Goal: Information Seeking & Learning: Learn about a topic

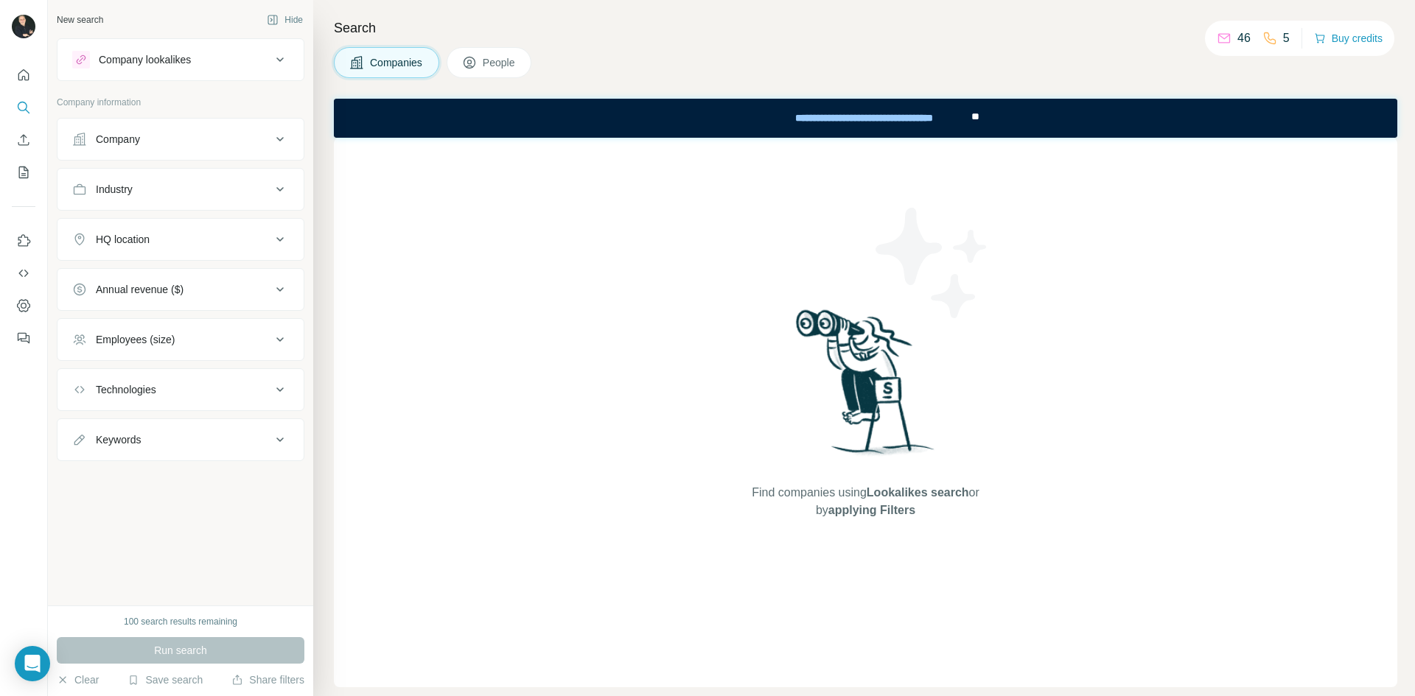
click at [279, 284] on icon at bounding box center [280, 290] width 18 height 18
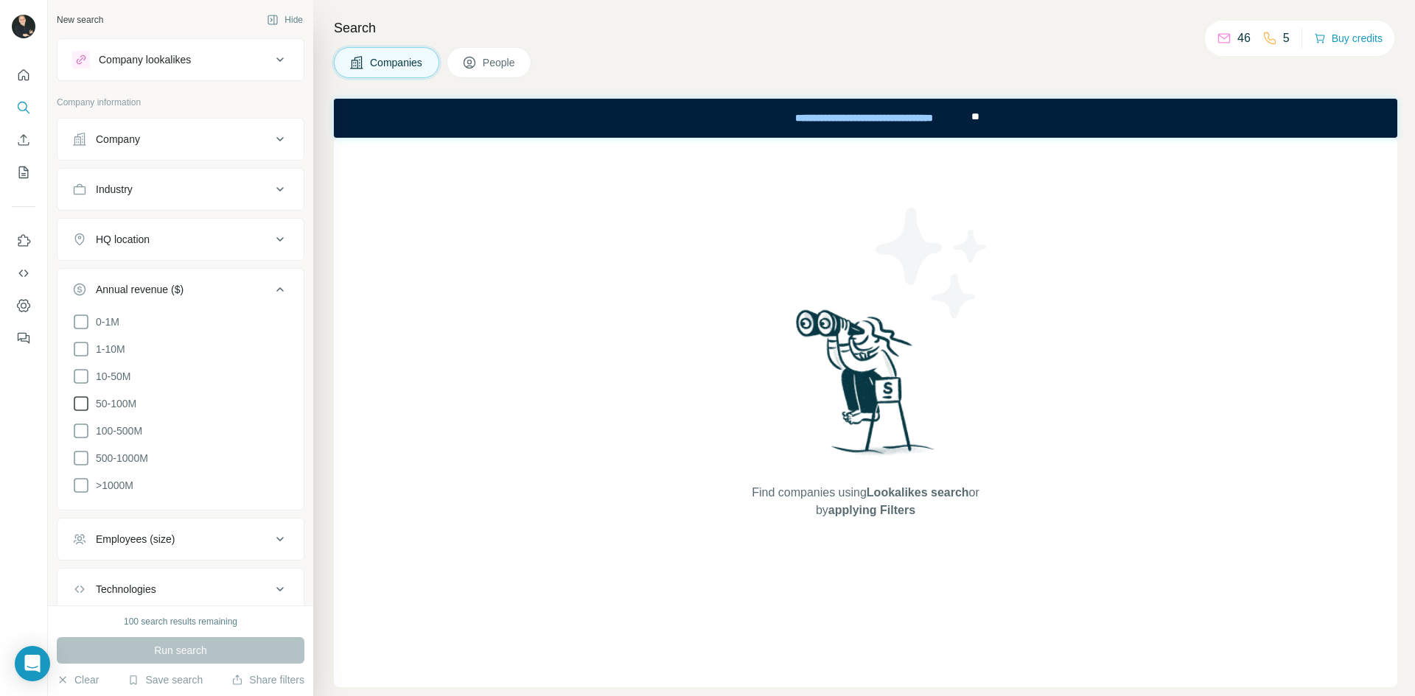
click at [121, 397] on span "50-100M" at bounding box center [113, 404] width 46 height 15
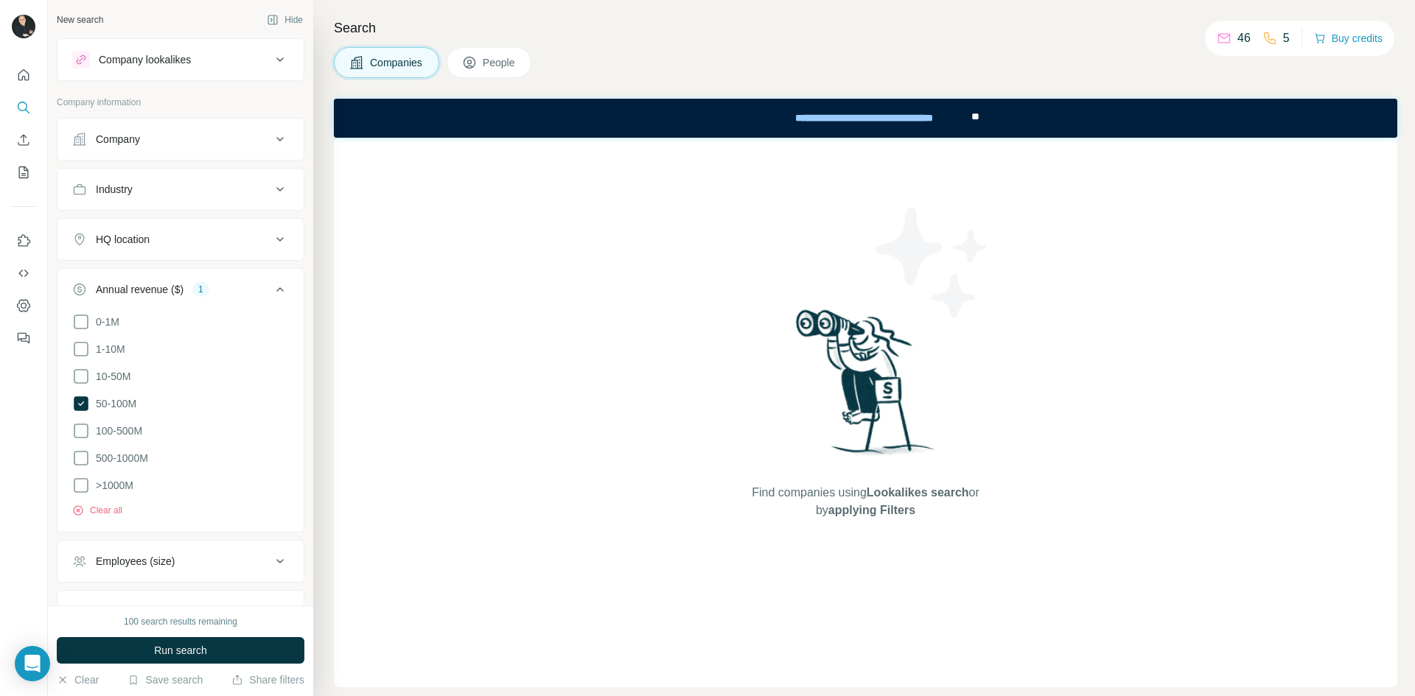
click at [271, 186] on icon at bounding box center [280, 190] width 18 height 18
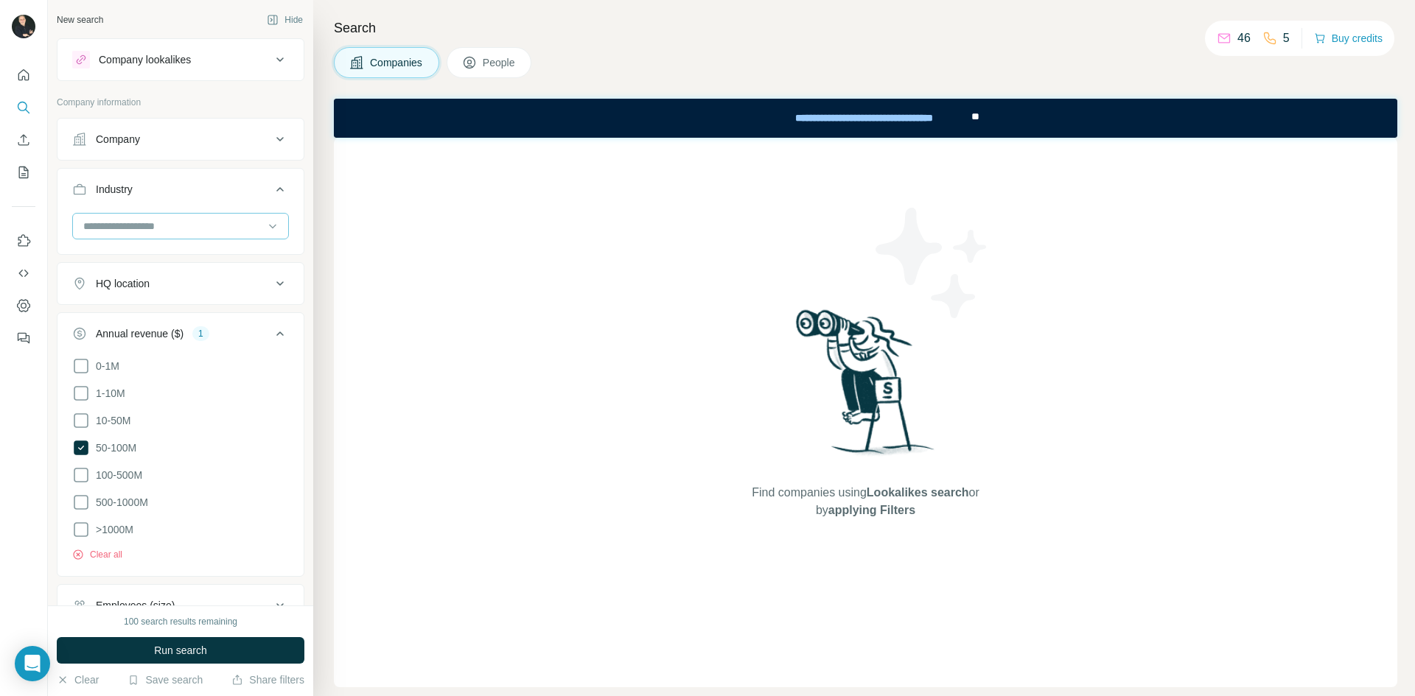
click at [244, 226] on input at bounding box center [173, 226] width 182 height 16
click at [127, 242] on p "Manufacturing" at bounding box center [118, 235] width 66 height 15
click at [271, 139] on icon at bounding box center [280, 139] width 18 height 18
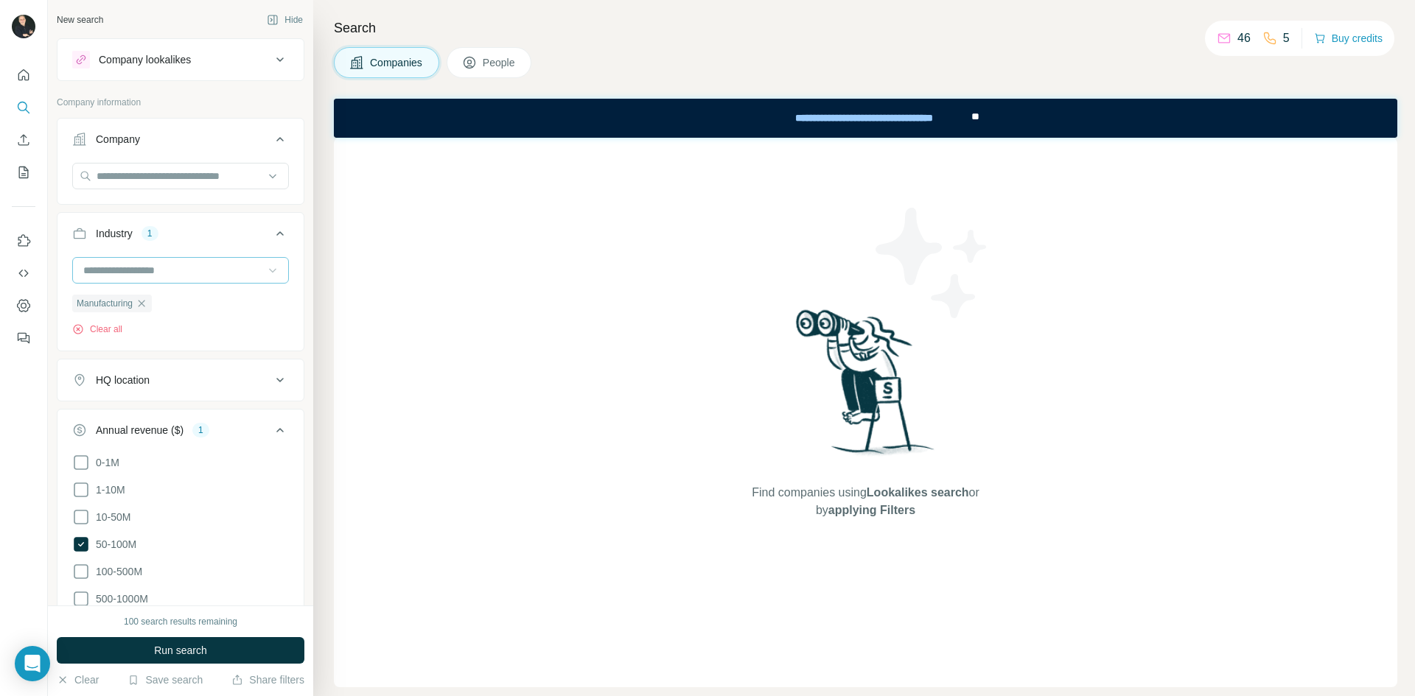
click at [265, 270] on icon at bounding box center [272, 270] width 15 height 15
click at [248, 228] on div "Industry 1" at bounding box center [171, 233] width 199 height 15
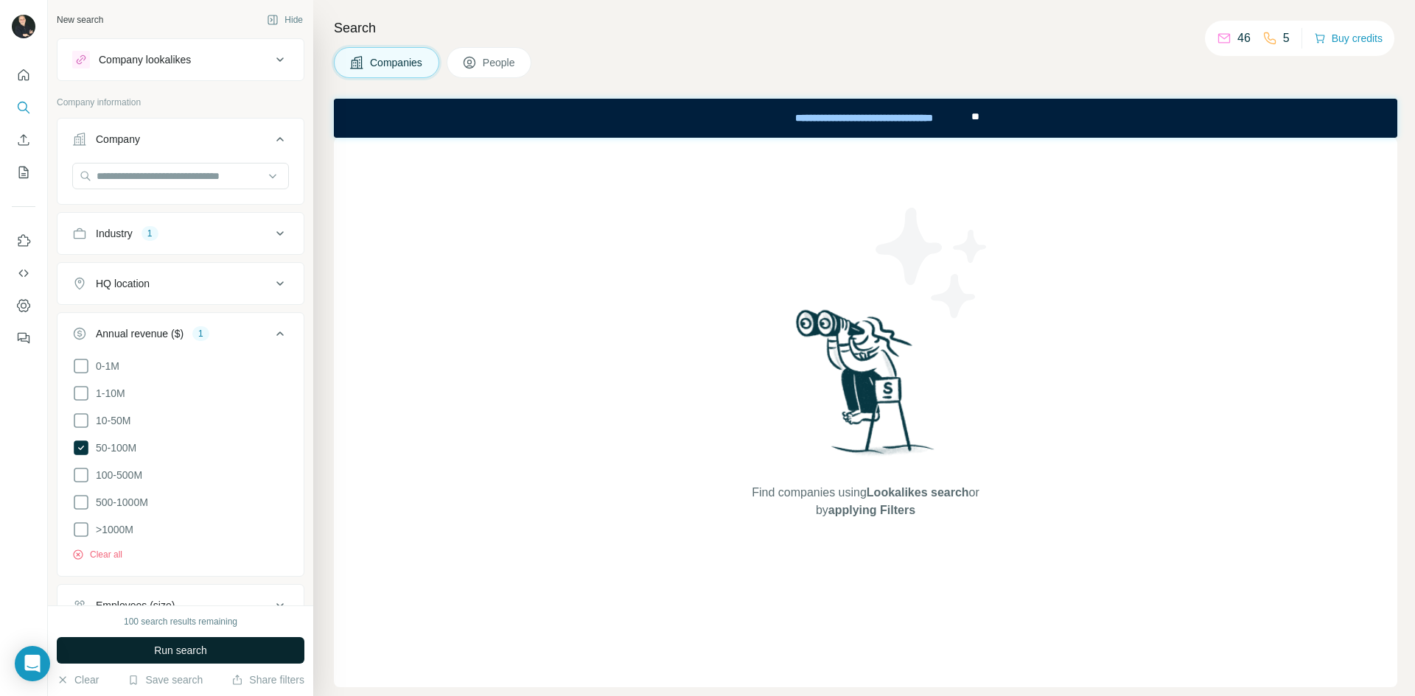
click at [162, 648] on span "Run search" at bounding box center [180, 650] width 53 height 15
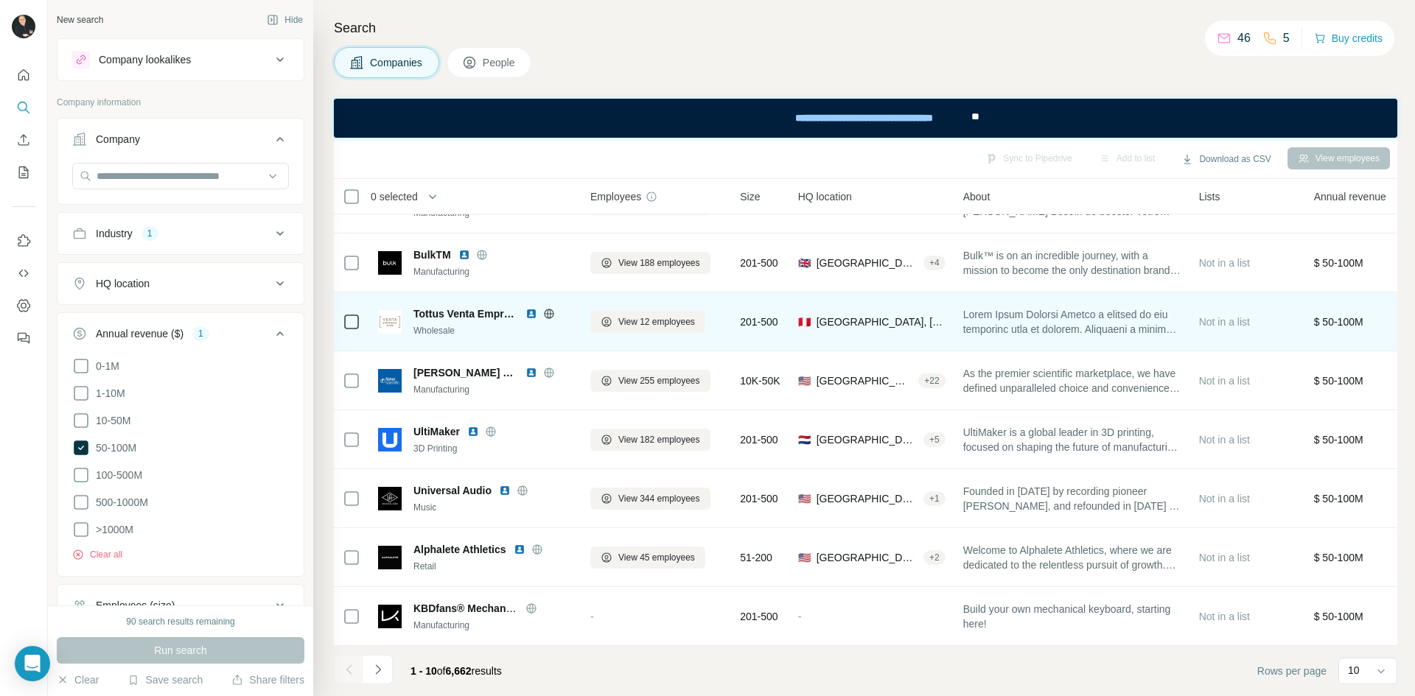
scroll to position [0, 0]
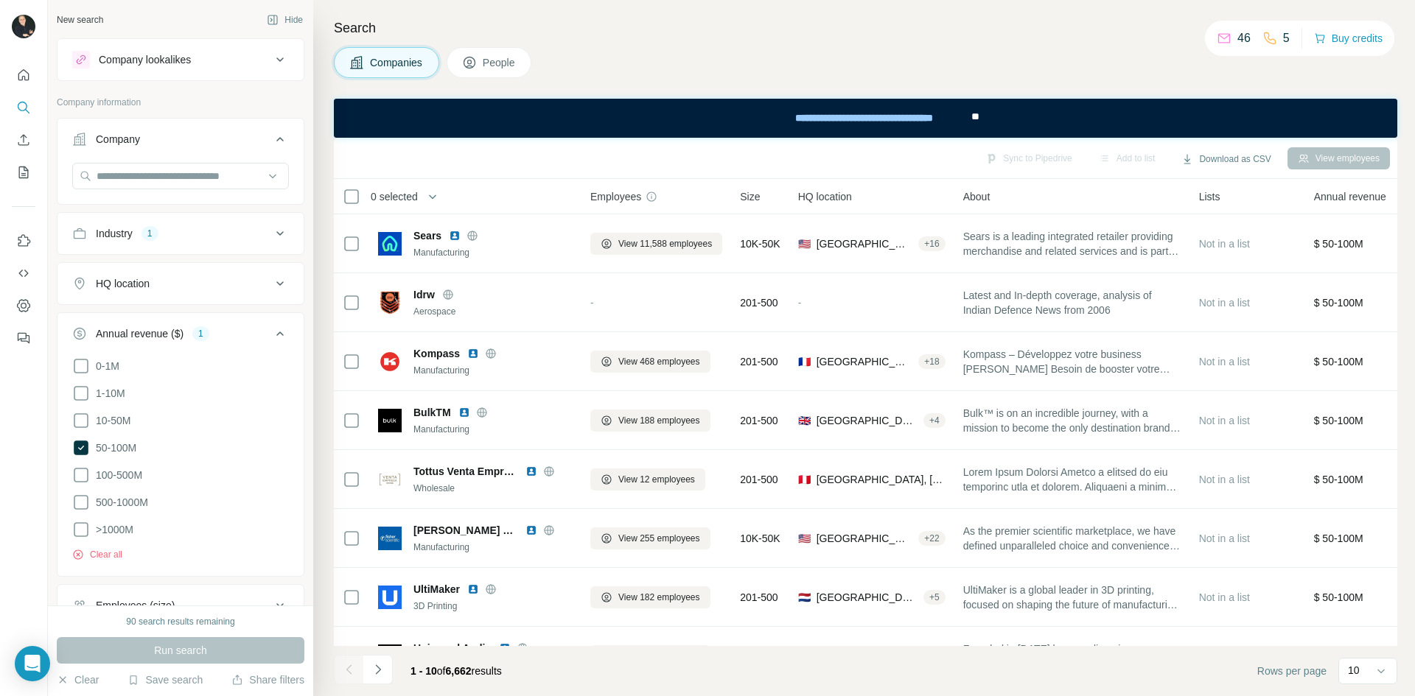
drag, startPoint x: 385, startPoint y: 673, endPoint x: 413, endPoint y: 666, distance: 28.2
click at [386, 671] on button "Navigate to next page" at bounding box center [377, 669] width 29 height 29
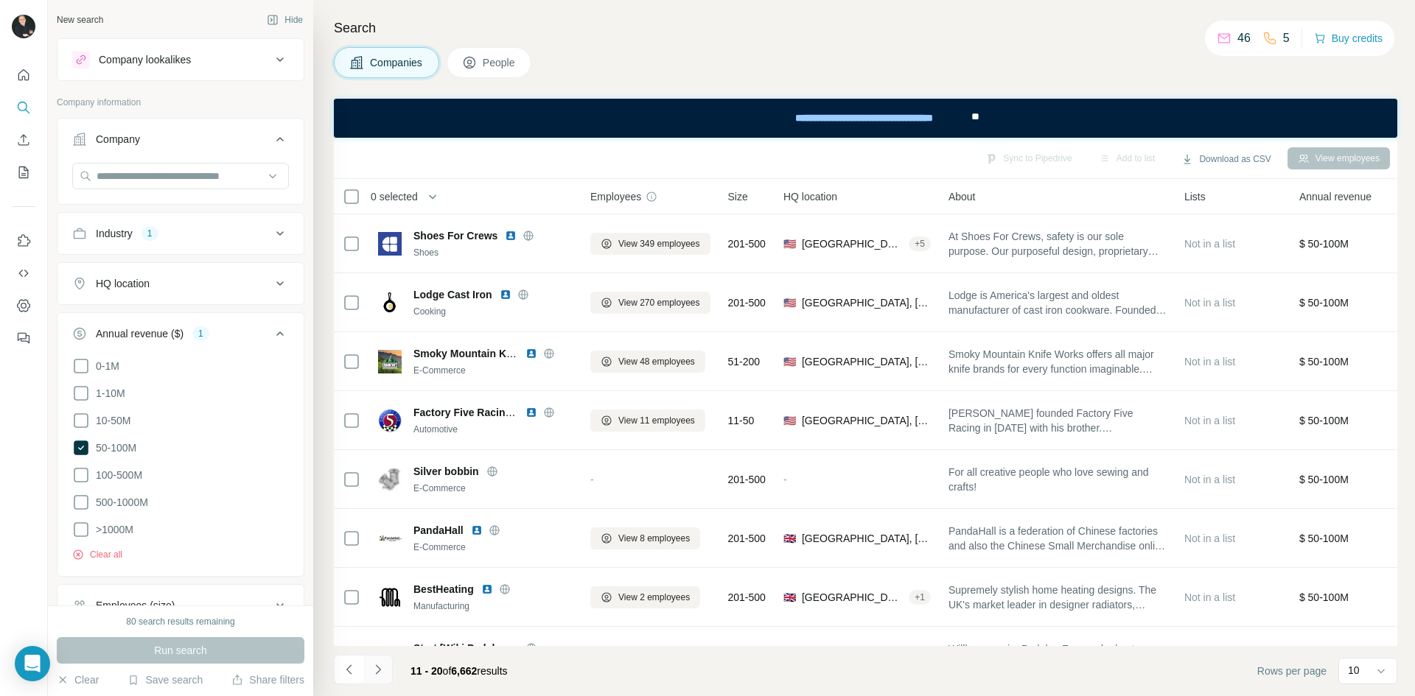
click at [377, 677] on icon "Navigate to next page" at bounding box center [378, 670] width 15 height 15
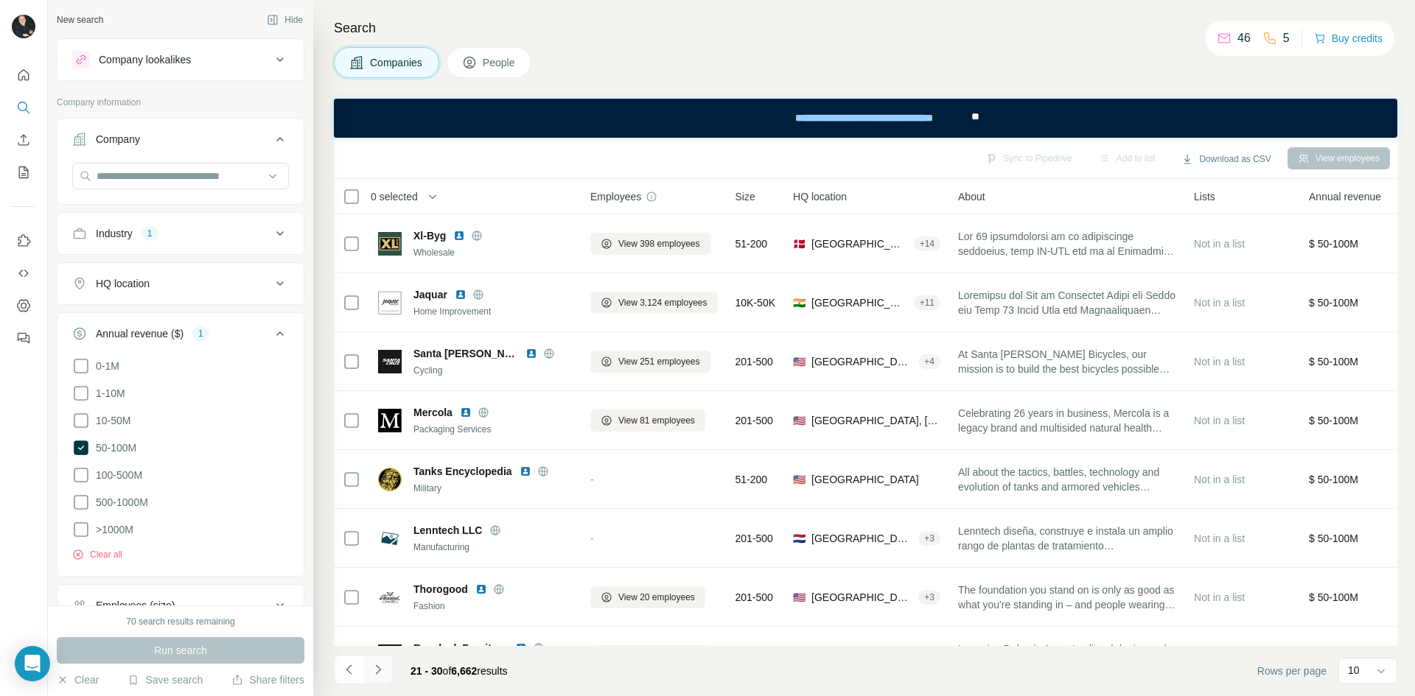
click at [379, 669] on icon "Navigate to next page" at bounding box center [377, 670] width 5 height 10
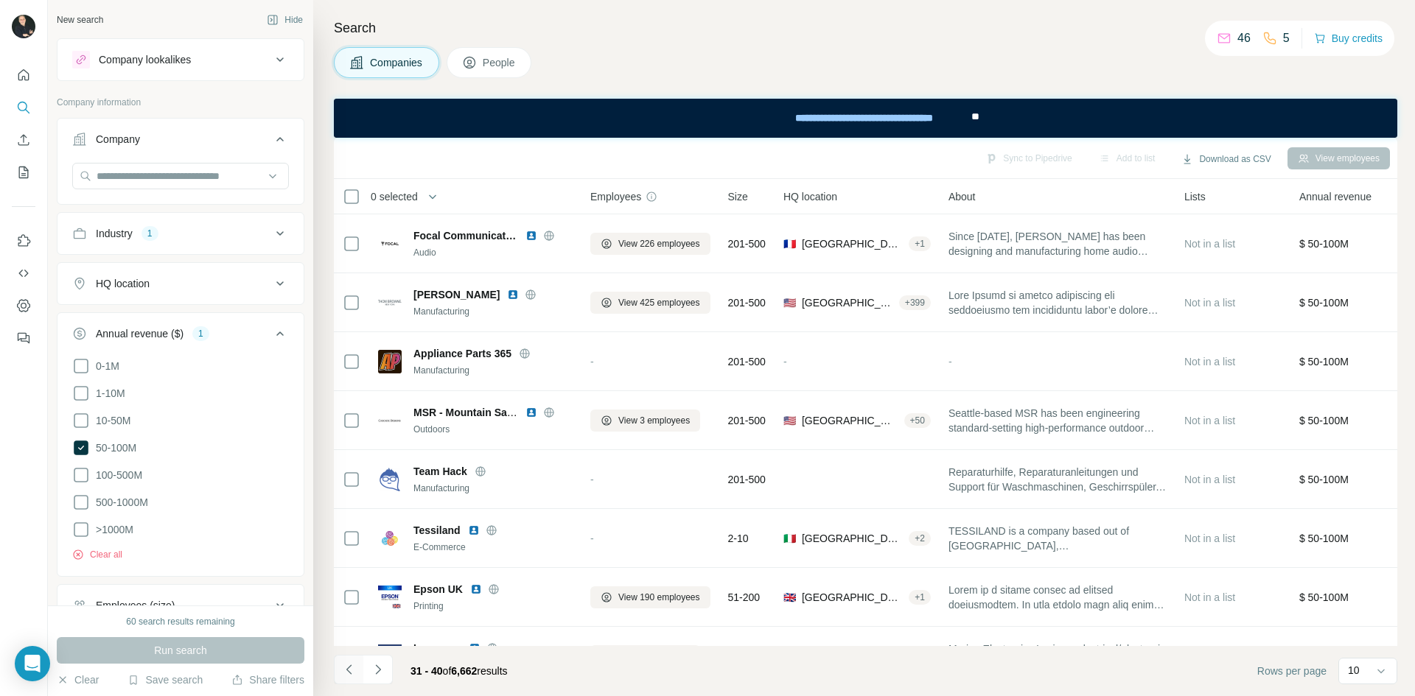
click at [352, 673] on icon "Navigate to previous page" at bounding box center [349, 670] width 15 height 15
